Goal: Task Accomplishment & Management: Use online tool/utility

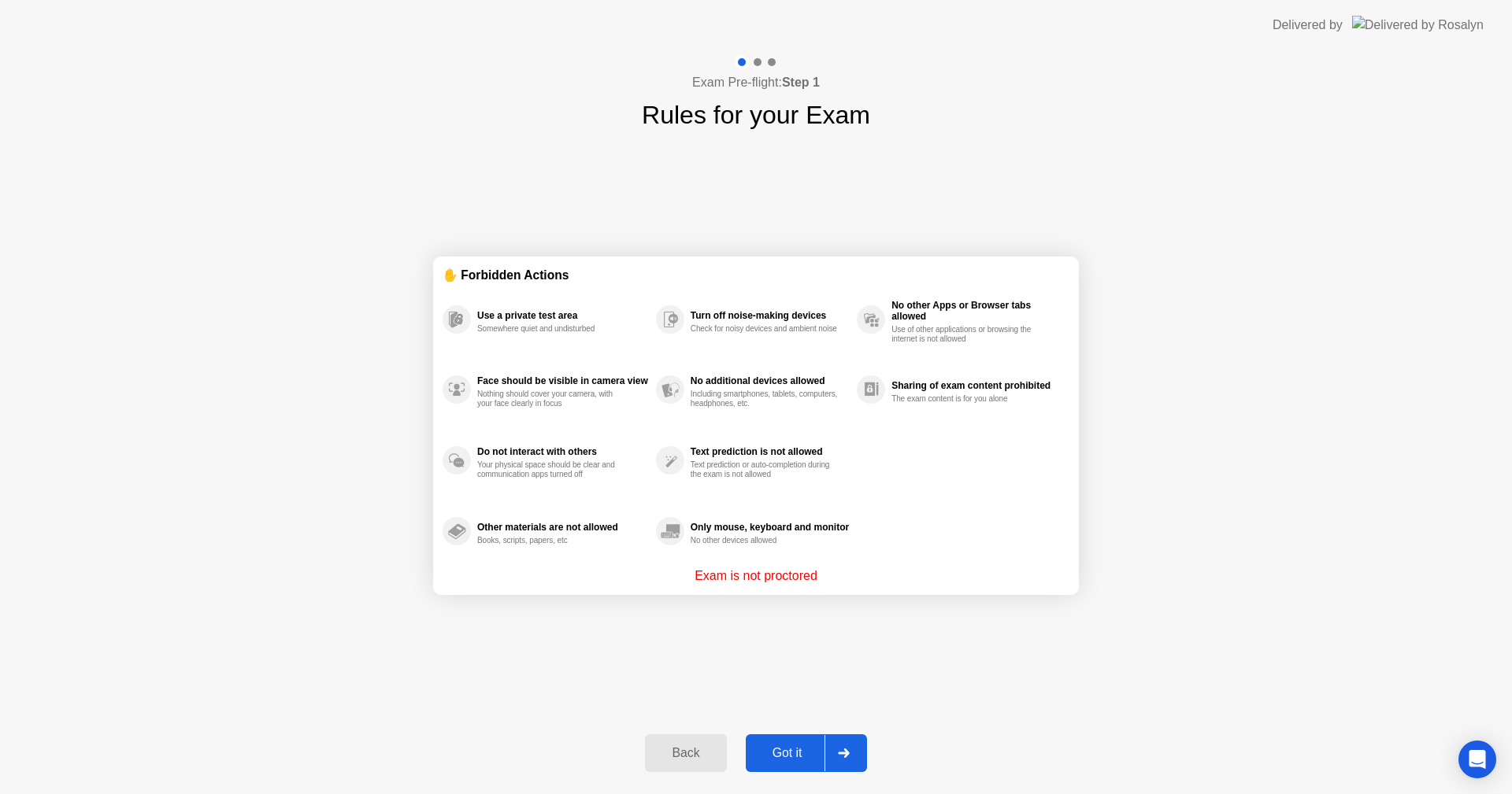
click at [776, 751] on div "Got it" at bounding box center [787, 753] width 74 height 14
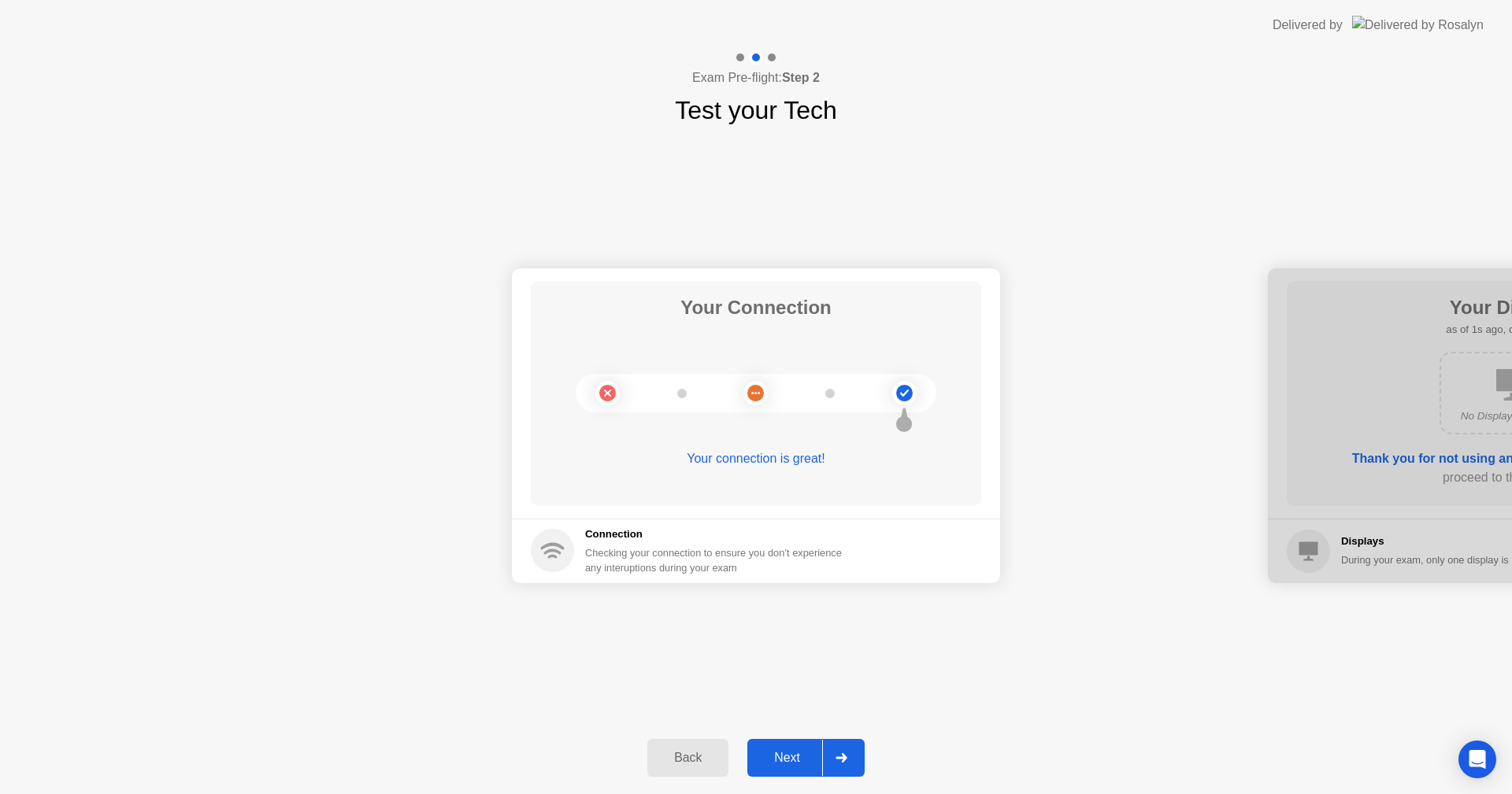
click at [800, 747] on button "Next" at bounding box center [806, 757] width 117 height 38
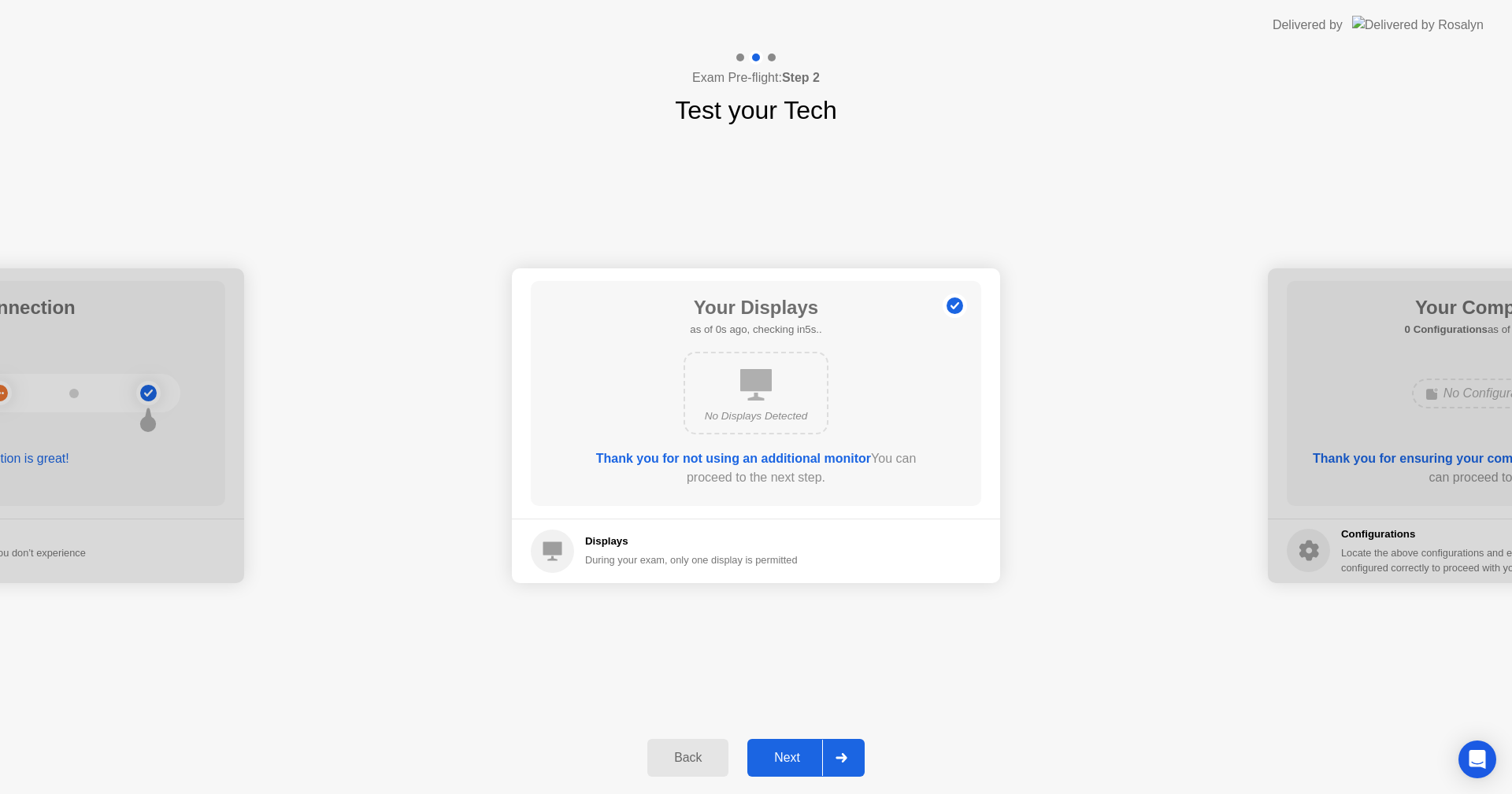
click at [794, 757] on div "Next" at bounding box center [787, 757] width 70 height 14
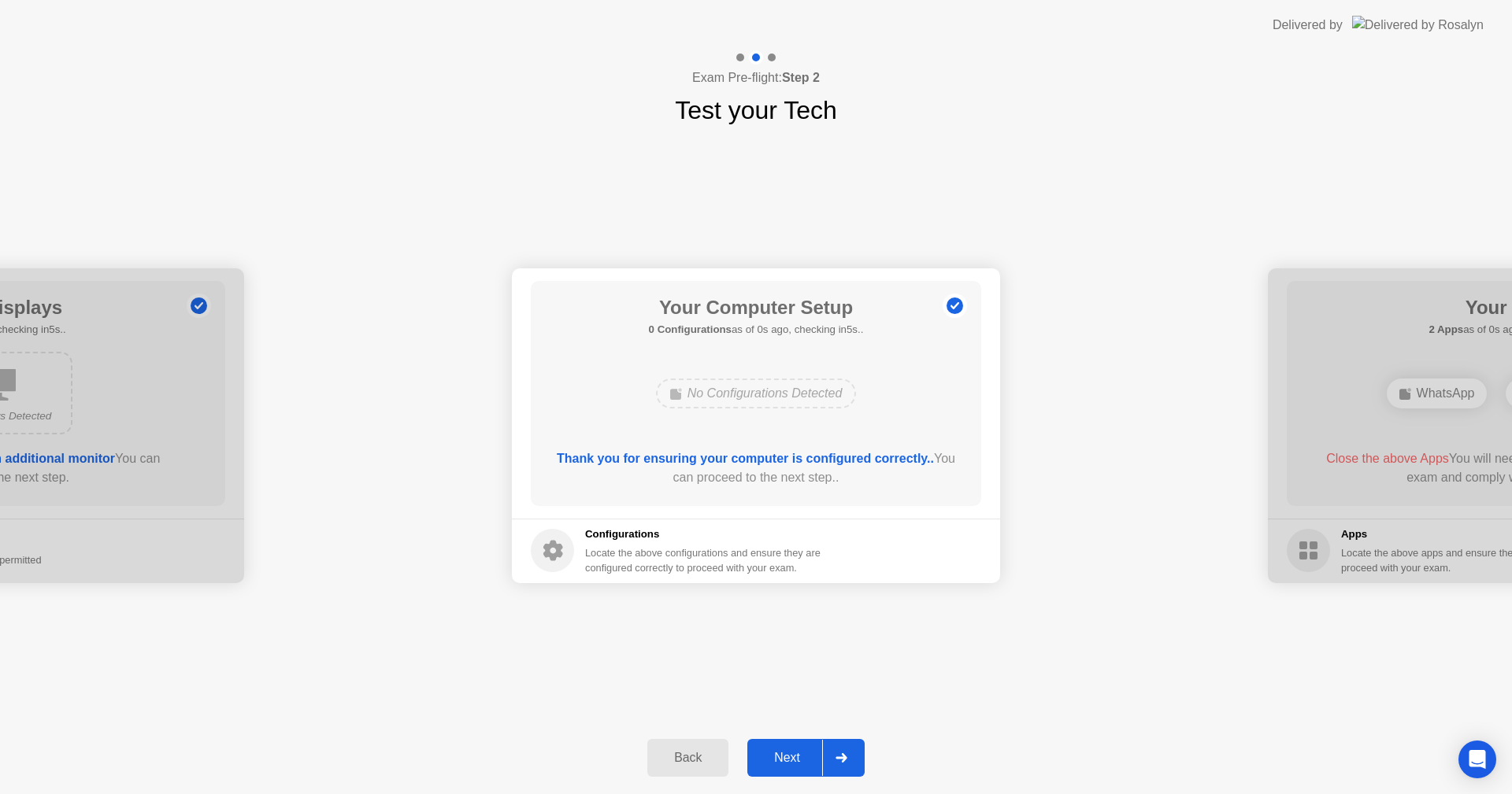
click at [794, 757] on div "Next" at bounding box center [787, 757] width 70 height 14
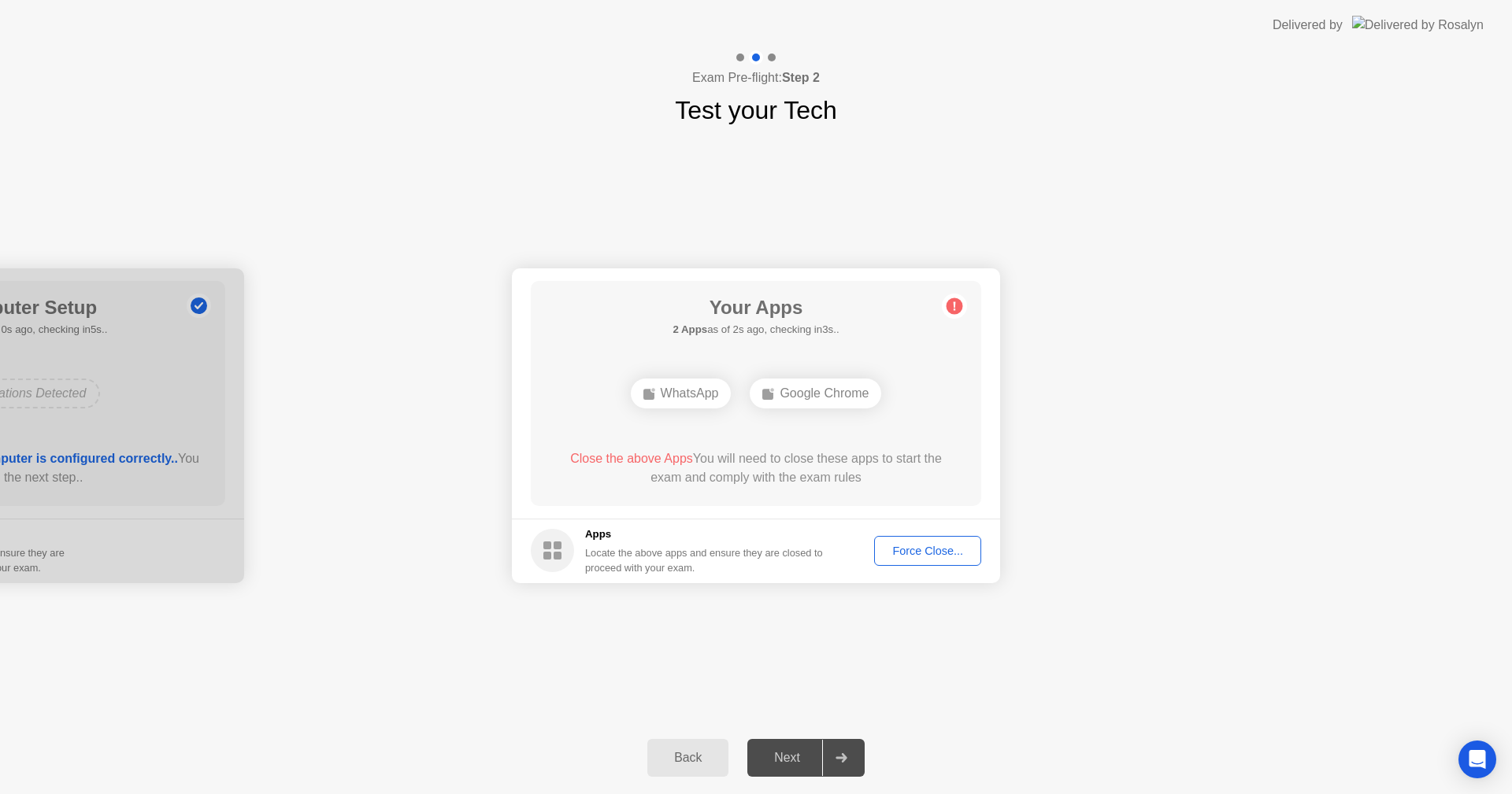
click at [888, 555] on div "Force Close..." at bounding box center [927, 551] width 96 height 13
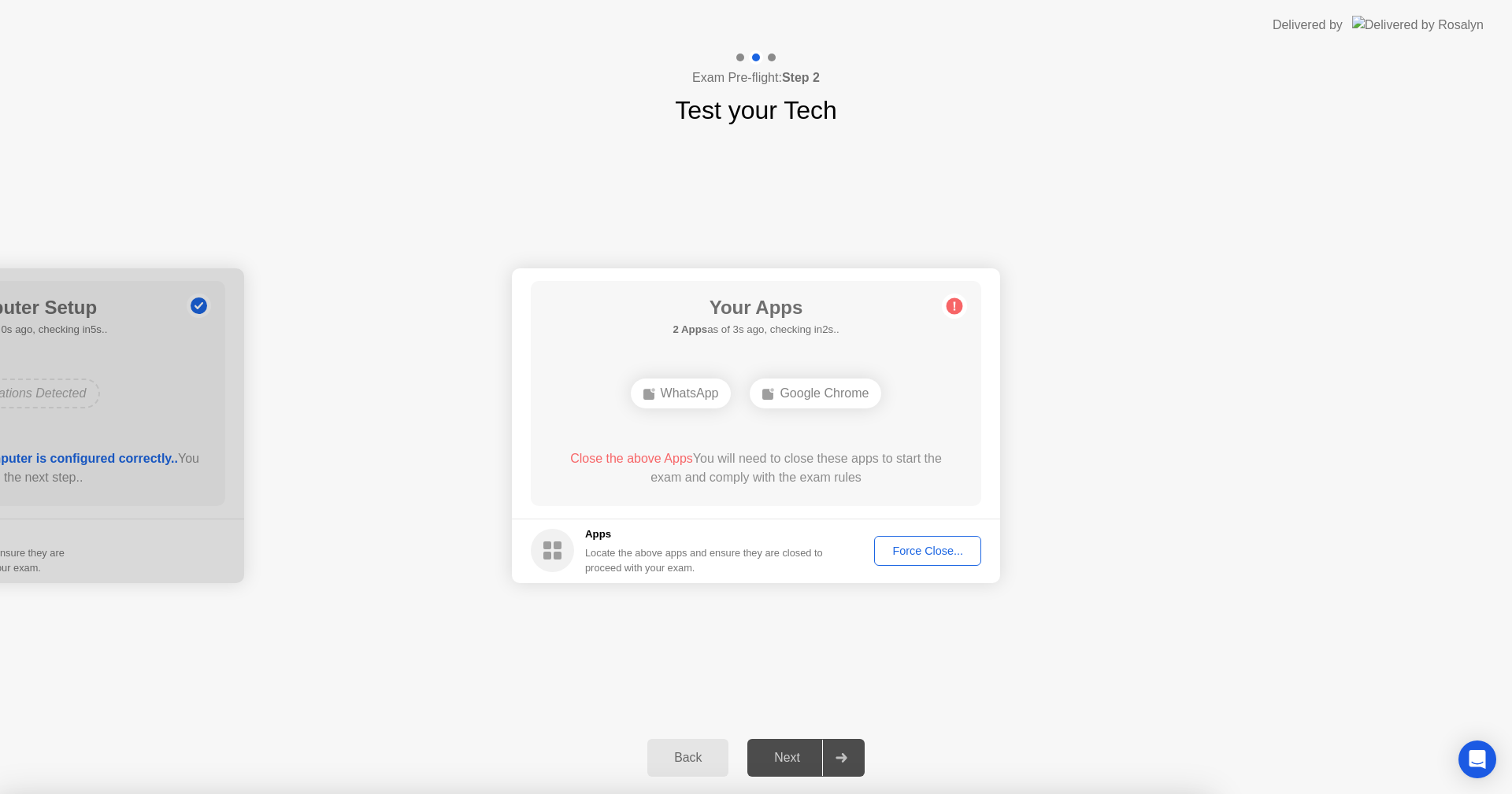
drag, startPoint x: 820, startPoint y: 488, endPoint x: 866, endPoint y: 515, distance: 53.3
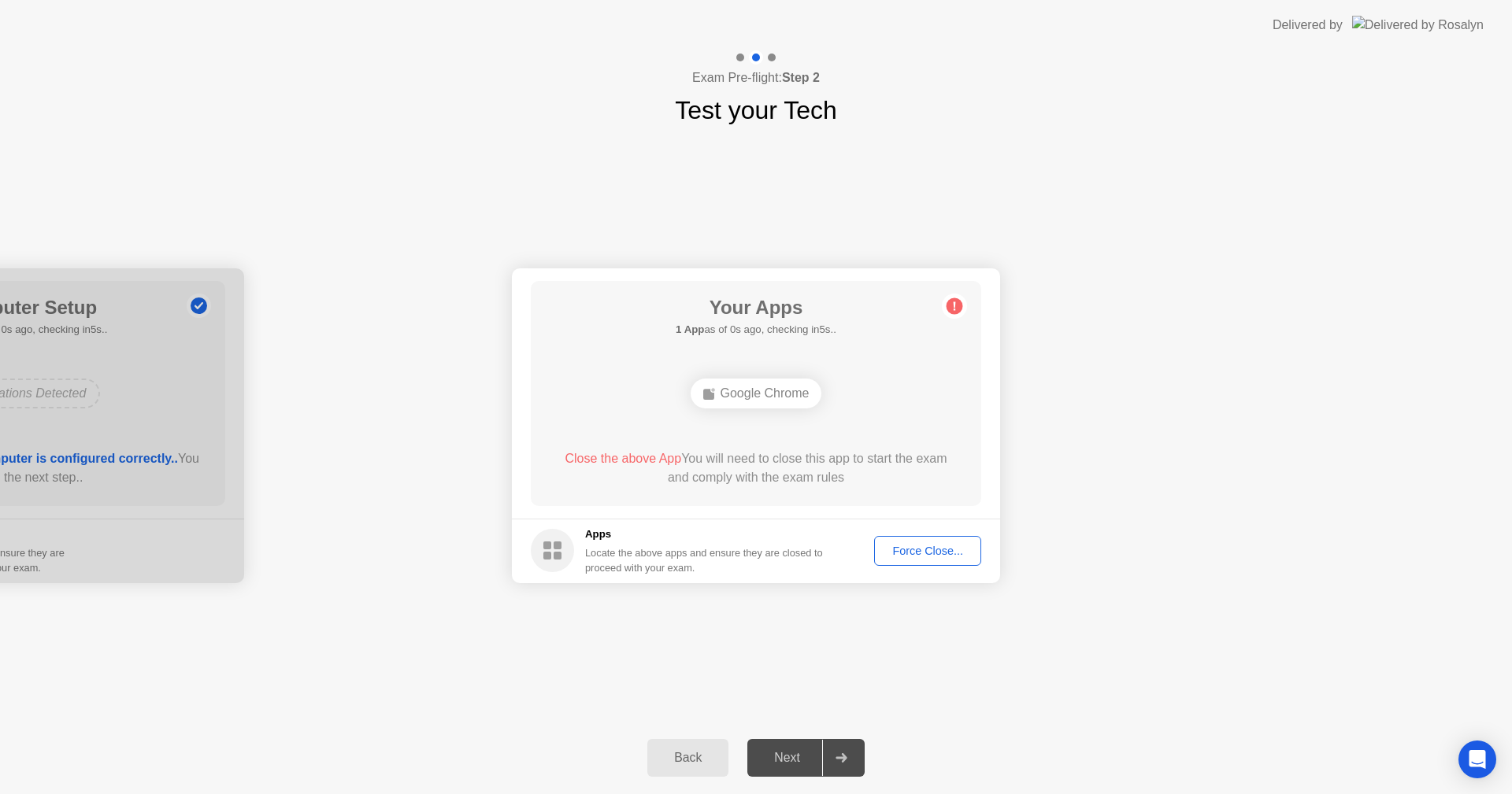
click at [930, 554] on div "Force Close..." at bounding box center [927, 551] width 96 height 13
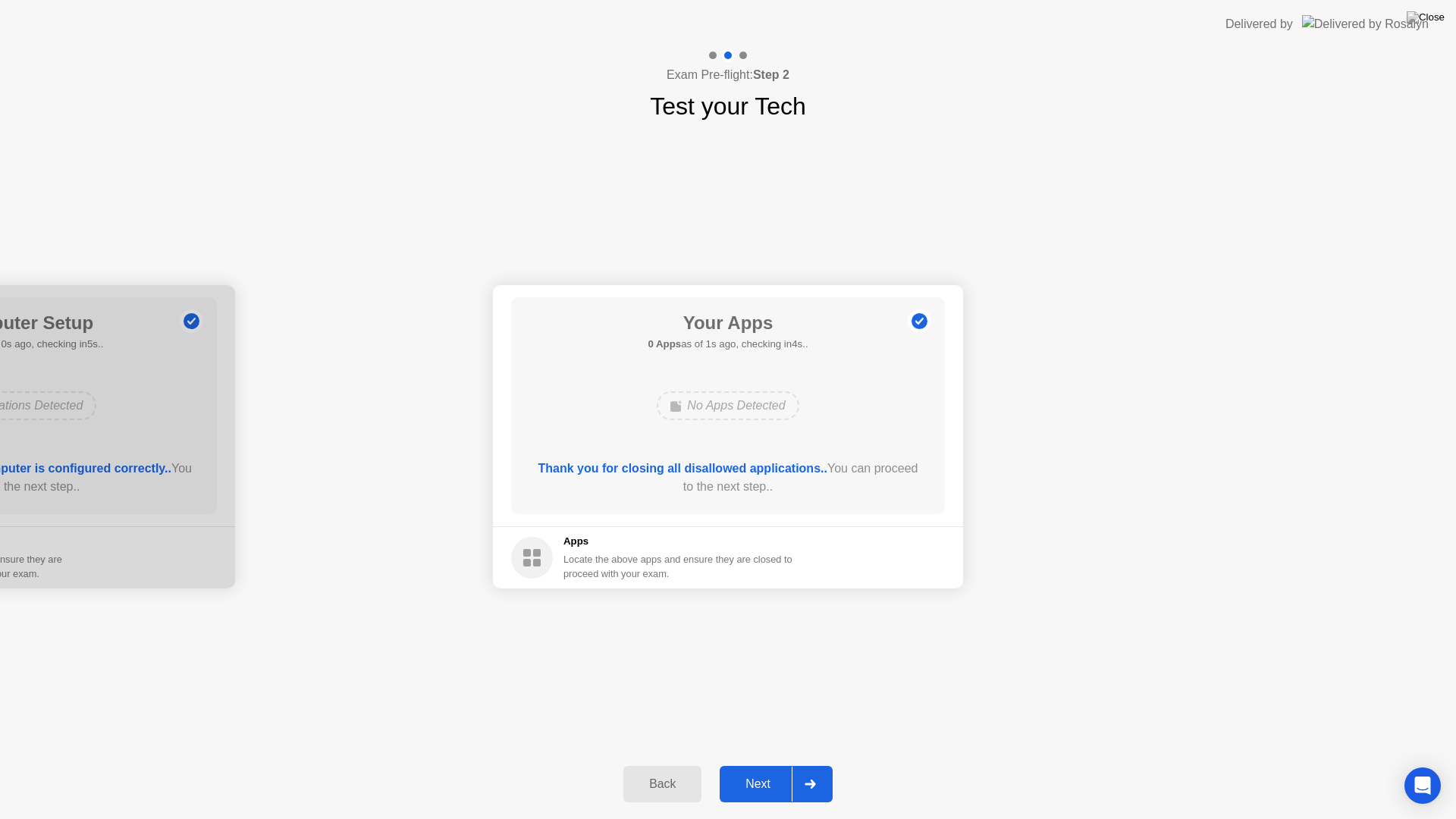
click at [744, 765] on button "Next" at bounding box center [776, 784] width 113 height 36
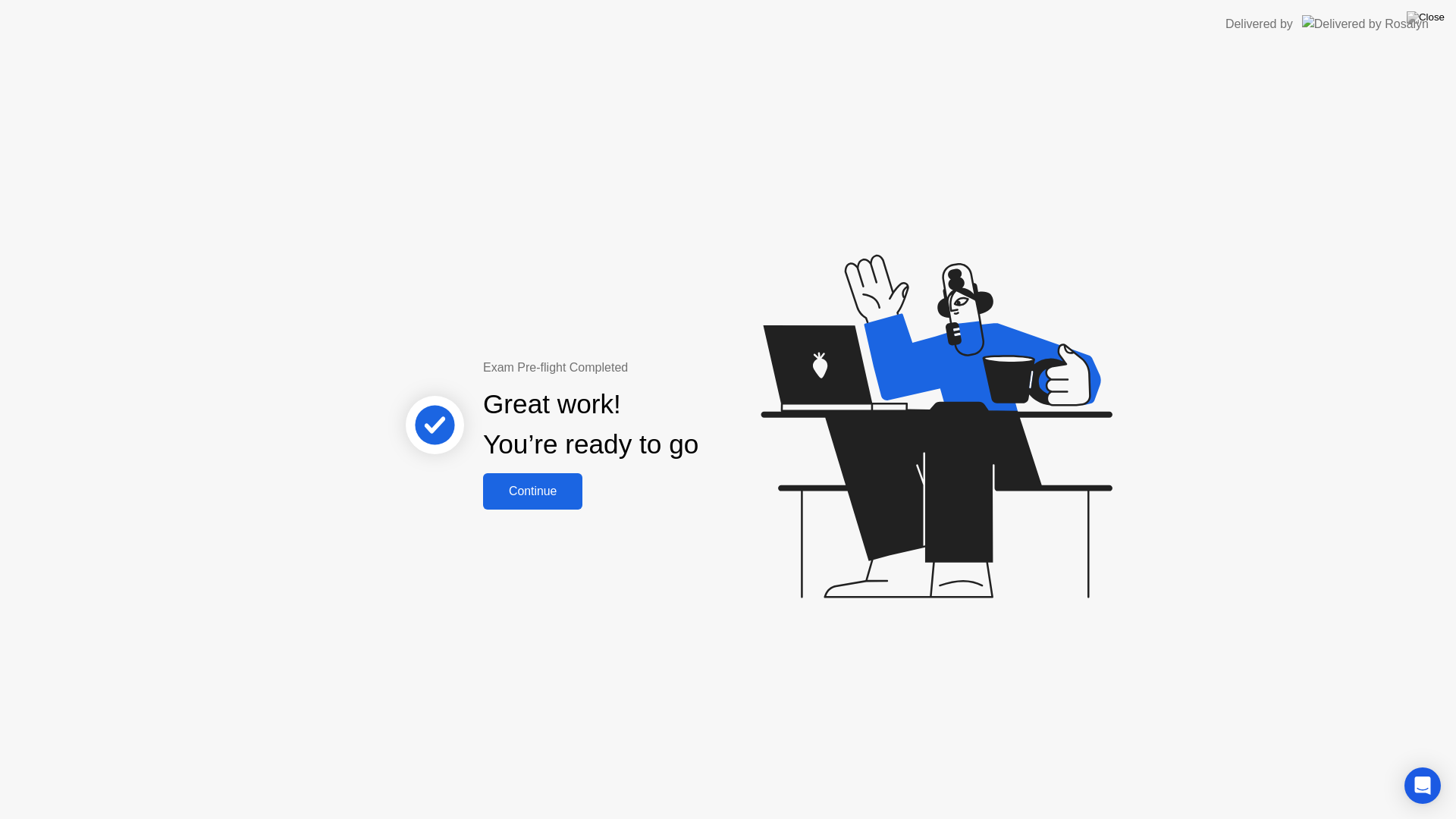
click at [550, 498] on div "Continue" at bounding box center [532, 491] width 90 height 13
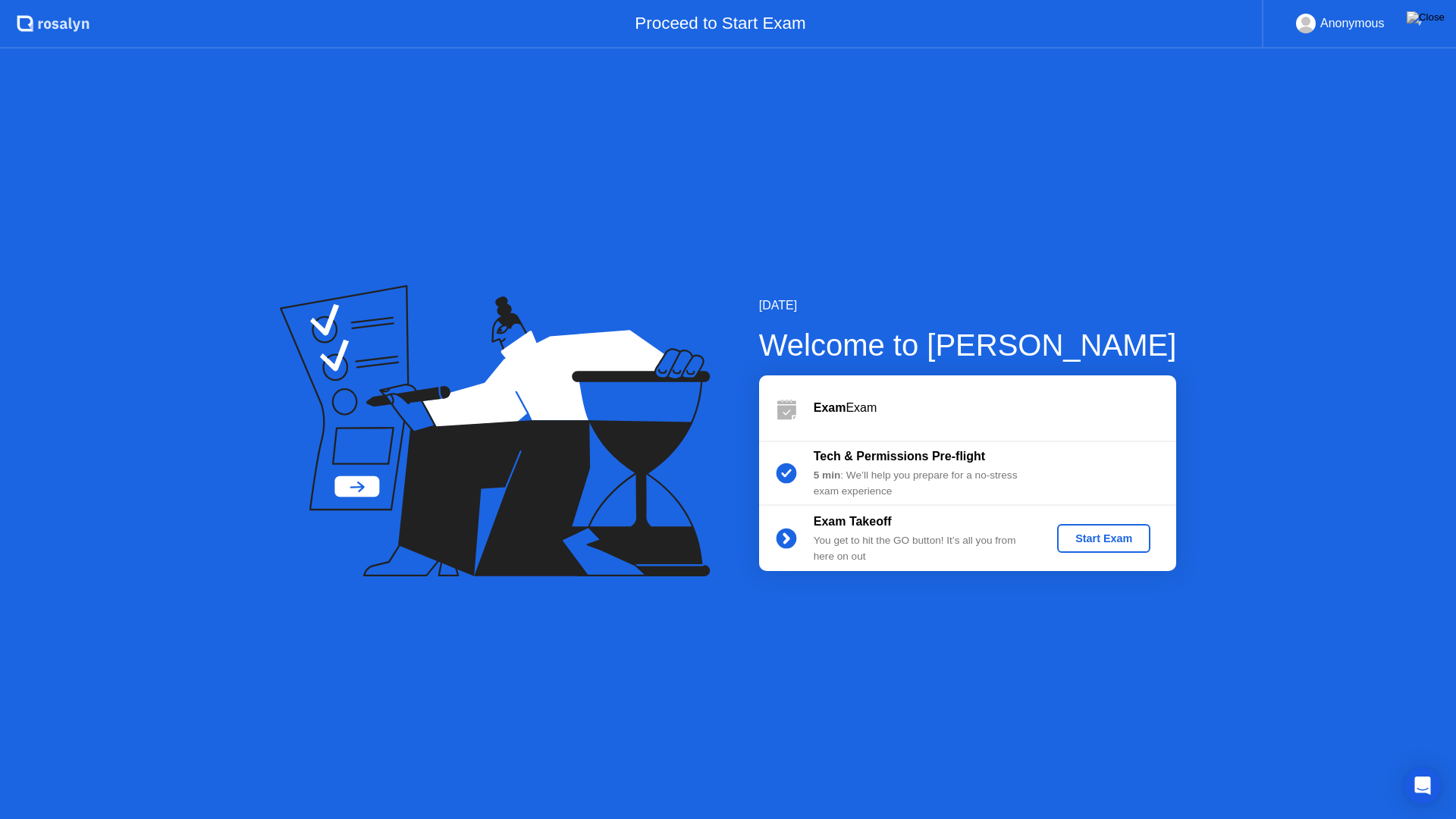
click at [1124, 534] on div "Start Exam" at bounding box center [1104, 539] width 81 height 12
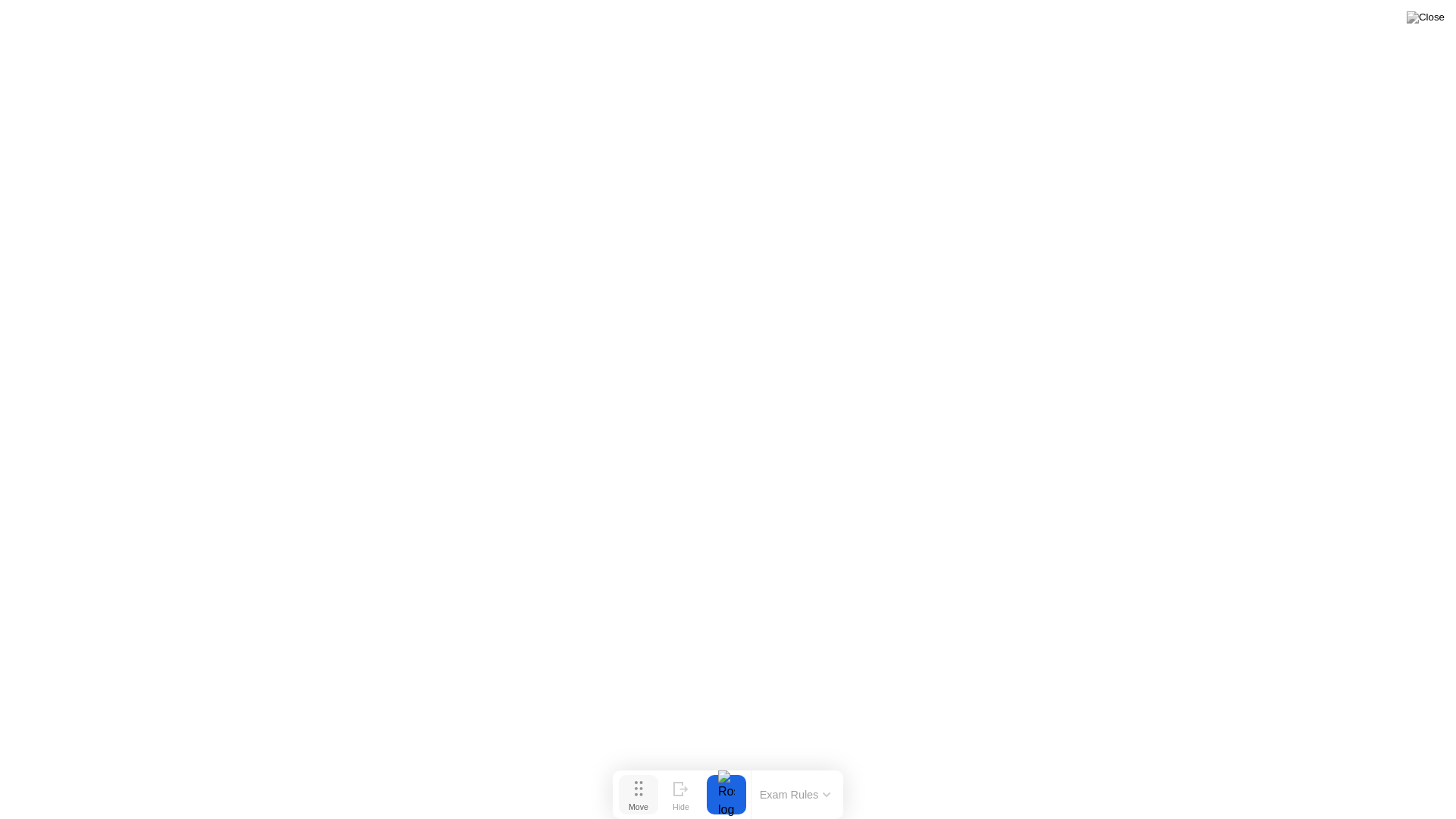
click at [644, 765] on div "Move" at bounding box center [638, 807] width 19 height 9
click at [633, 765] on circle at bounding box center [634, 792] width 3 height 3
click at [1304, 765] on div "End Proctoring Session" at bounding box center [1331, 777] width 169 height 13
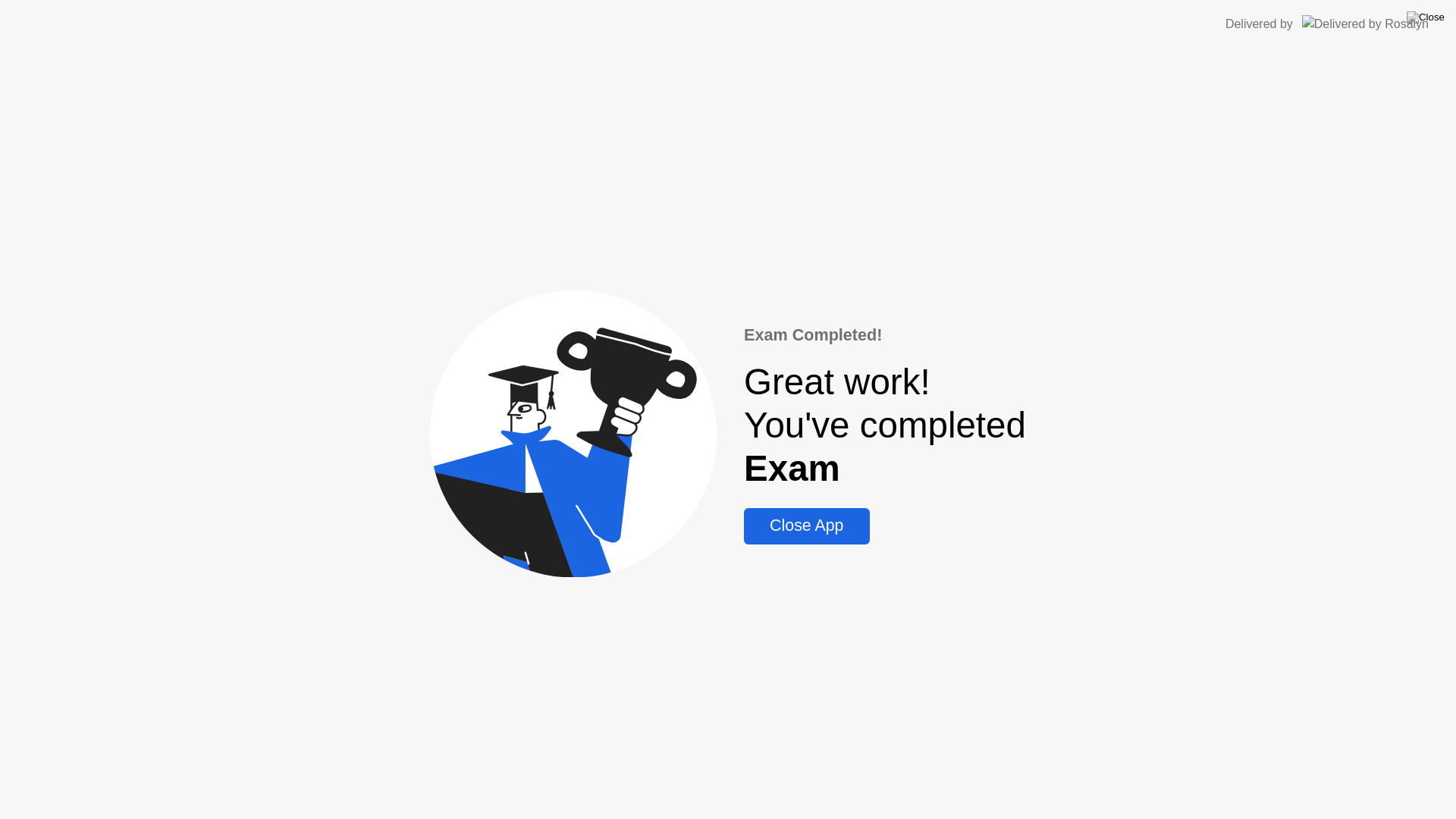
click at [820, 535] on div "Close App" at bounding box center [806, 526] width 116 height 19
